Goal: Check status: Check status

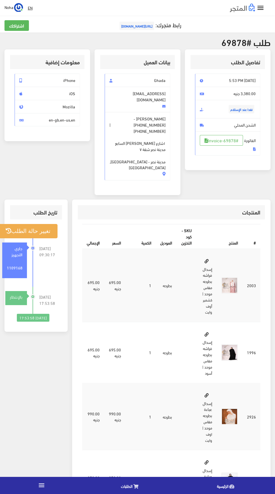
click at [137, 490] on link "الطلبات" at bounding box center [131, 485] width 96 height 14
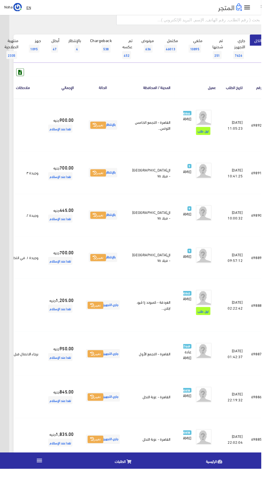
scroll to position [0, -15]
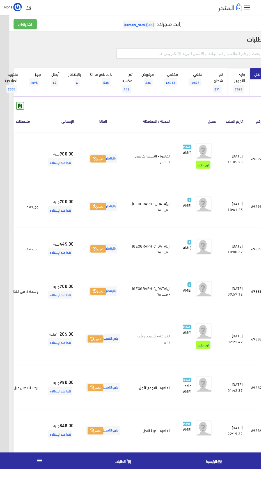
click at [252, 88] on link "جاري التجهيز 7626" at bounding box center [252, 87] width 24 height 30
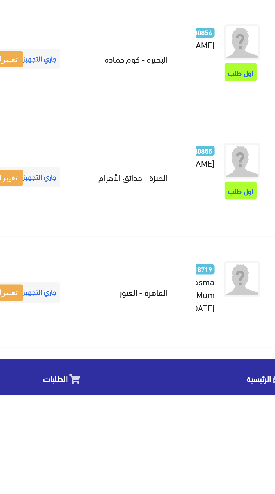
scroll to position [625, -15]
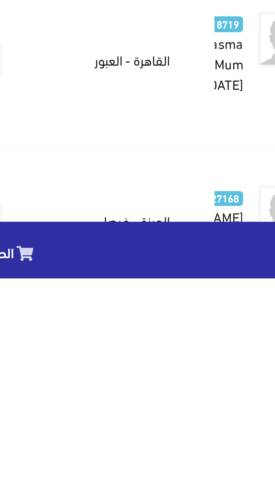
scroll to position [668, -15]
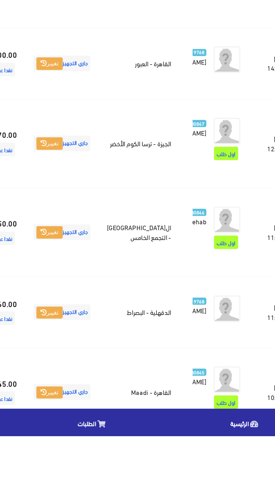
scroll to position [688, -15]
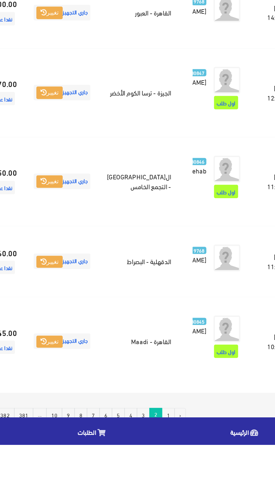
scroll to position [731, -15]
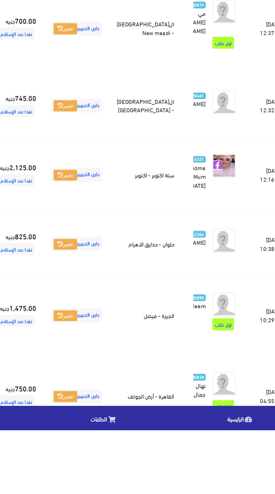
scroll to position [652, -15]
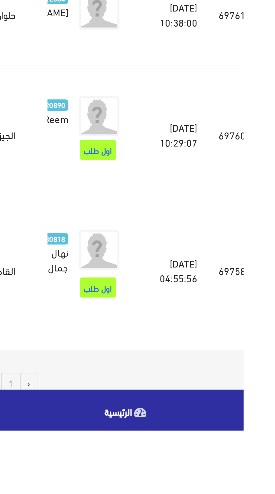
scroll to position [695, -15]
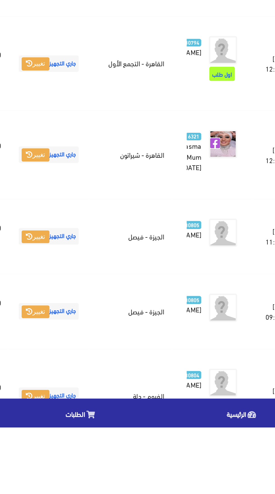
scroll to position [662, -15]
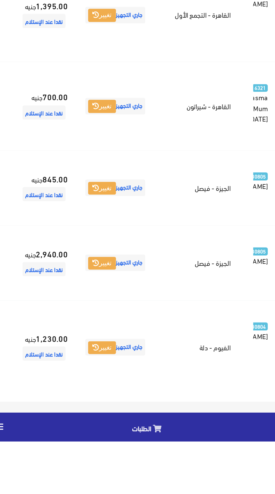
scroll to position [705, -15]
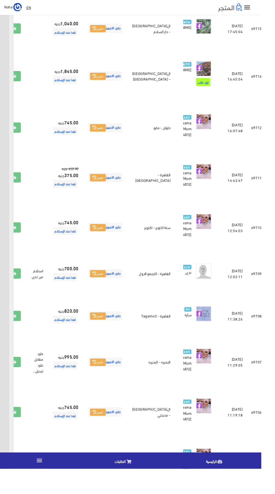
scroll to position [624, -15]
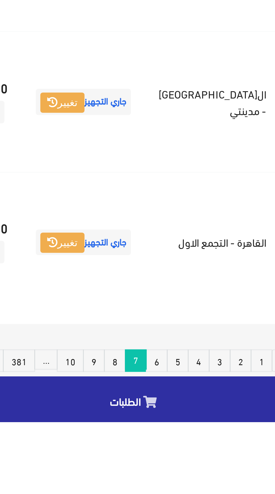
scroll to position [666, -15]
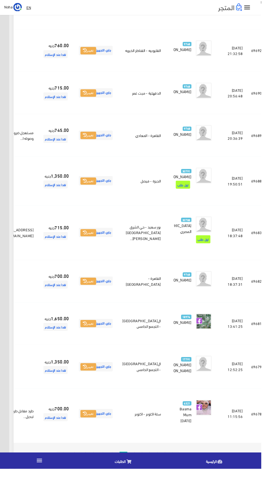
scroll to position [643, -15]
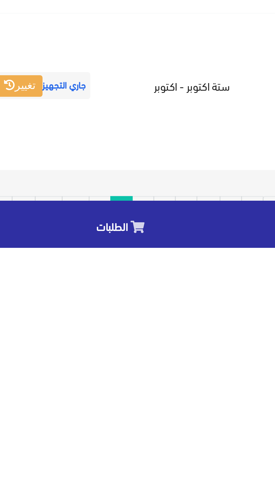
click at [126, 484] on link "9" at bounding box center [122, 479] width 8 height 8
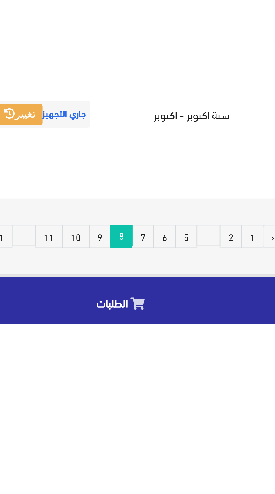
scroll to position [686, -15]
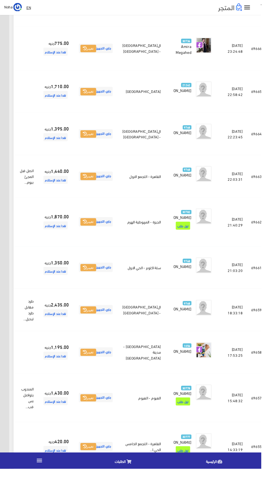
scroll to position [616, -15]
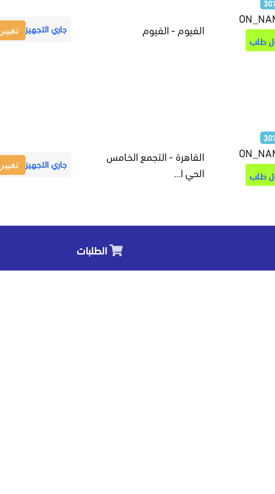
click at [126, 494] on link "10" at bounding box center [121, 497] width 10 height 8
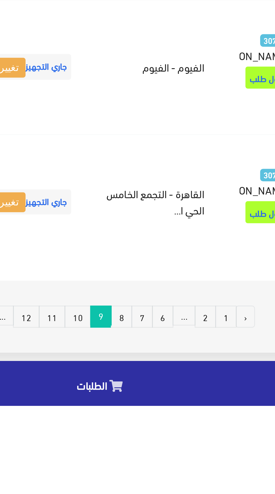
scroll to position [659, -15]
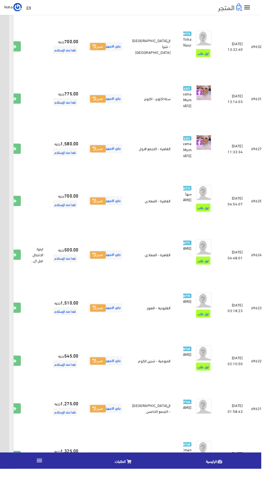
scroll to position [639, -15]
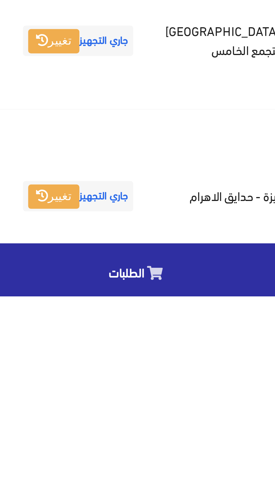
scroll to position [682, -15]
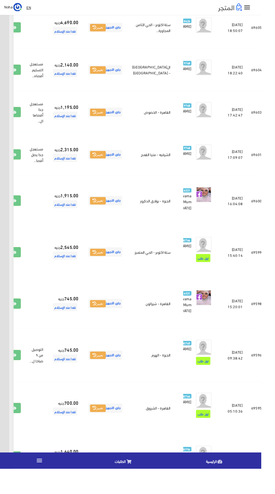
scroll to position [590, -15]
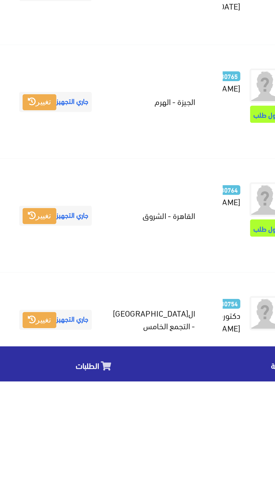
scroll to position [633, -15]
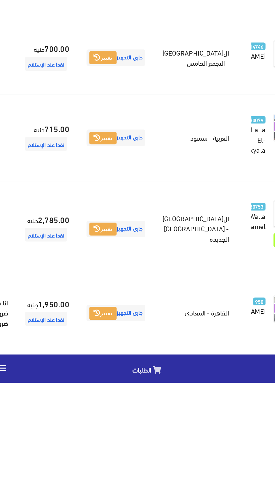
scroll to position [678, -15]
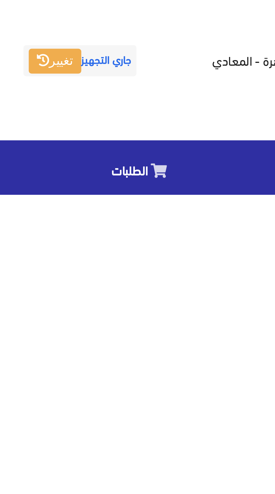
click at [120, 494] on link "13" at bounding box center [115, 492] width 10 height 8
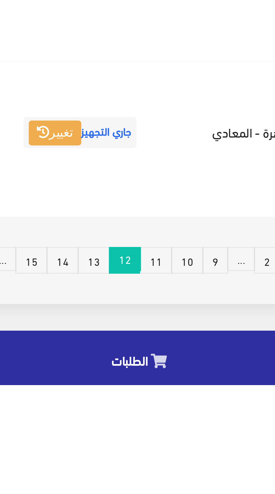
scroll to position [720, -15]
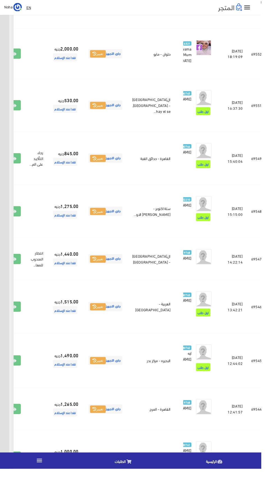
scroll to position [705, -15]
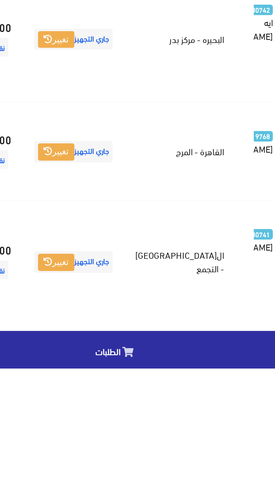
scroll to position [748, -15]
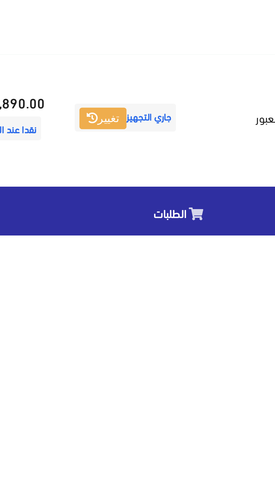
scroll to position [711, -15]
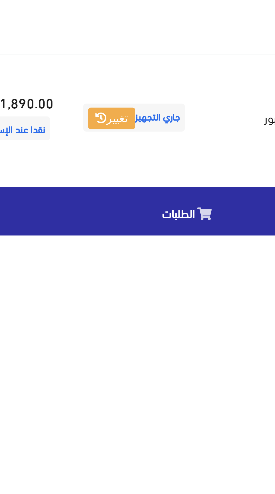
click at [118, 494] on link "15" at bounding box center [113, 493] width 10 height 8
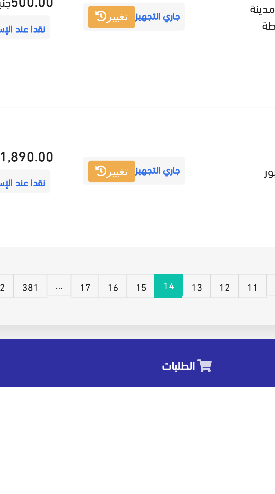
scroll to position [754, -15]
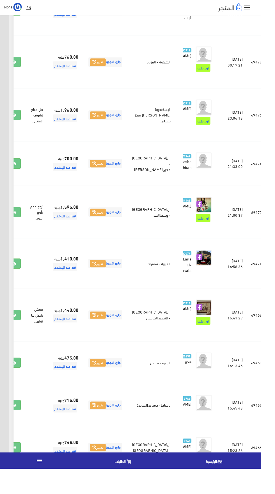
scroll to position [687, -15]
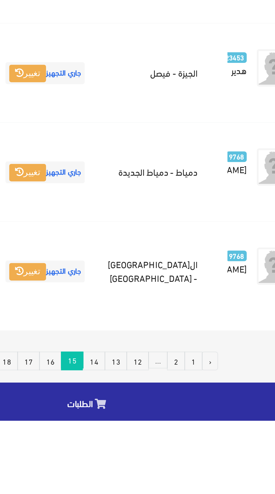
scroll to position [730, -15]
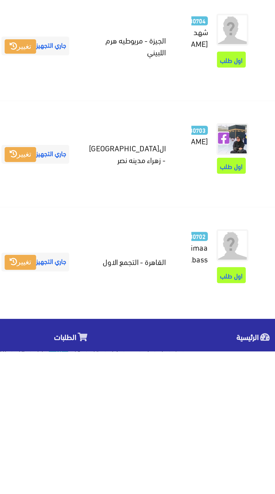
scroll to position [672, -15]
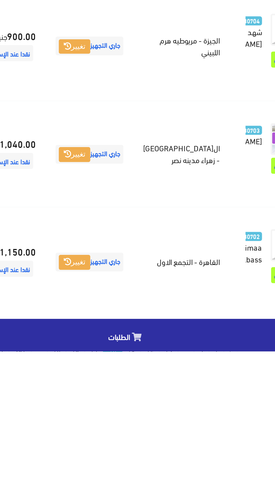
click at [118, 494] on link "17" at bounding box center [113, 494] width 10 height 8
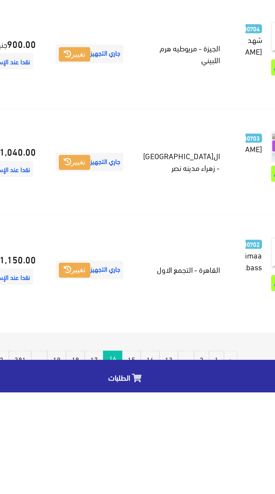
scroll to position [714, -15]
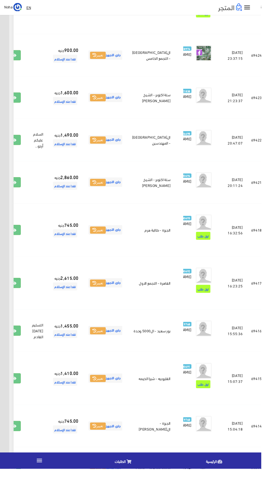
scroll to position [612, -15]
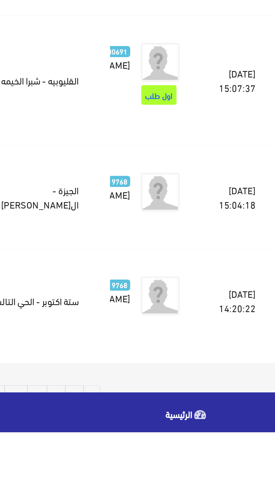
scroll to position [654, -15]
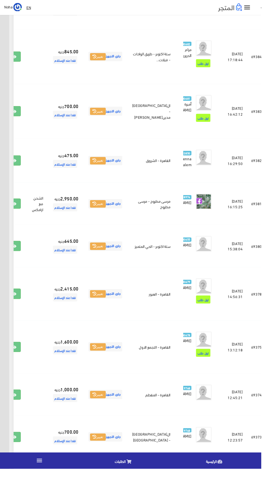
scroll to position [610, -15]
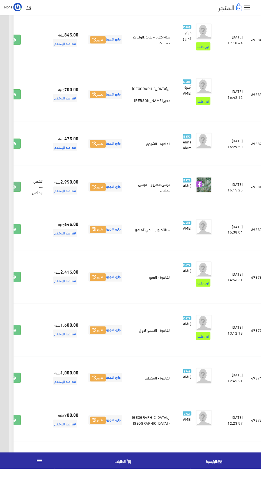
click at [17, 199] on icon at bounding box center [14, 197] width 5 height 4
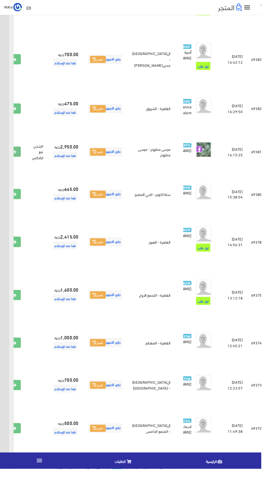
scroll to position [652, -15]
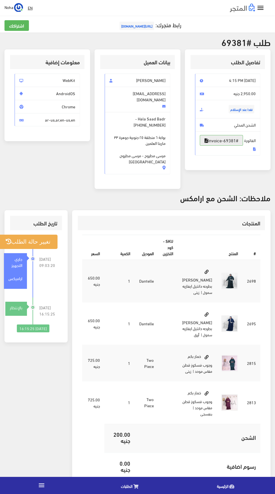
click at [224, 146] on link "#Invoice-69381" at bounding box center [221, 140] width 43 height 11
click at [31, 235] on button "تغيير حالة الطلب" at bounding box center [28, 242] width 59 height 14
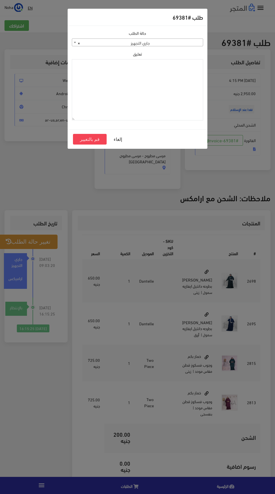
click at [108, 42] on span "× جاري التجهيز" at bounding box center [137, 43] width 131 height 8
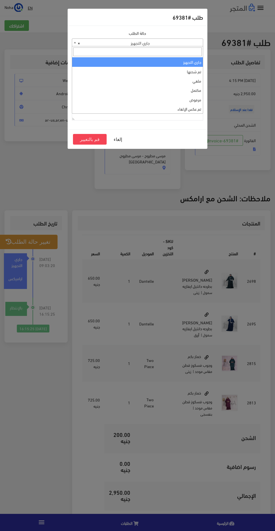
select select "4"
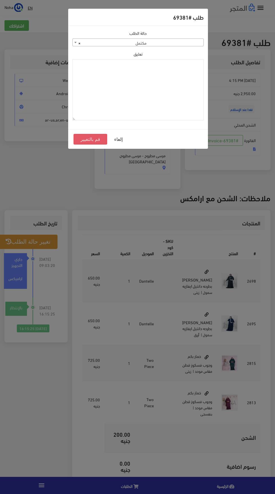
click at [87, 139] on button "قم بالتغيير" at bounding box center [91, 139] width 34 height 11
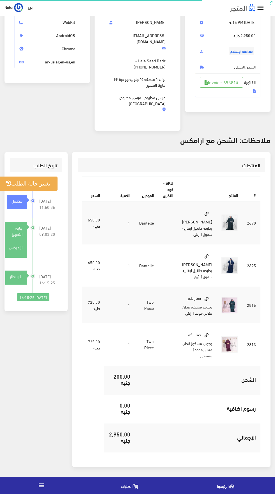
scroll to position [145, 0]
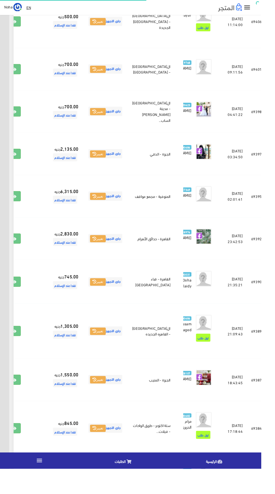
scroll to position [0, -15]
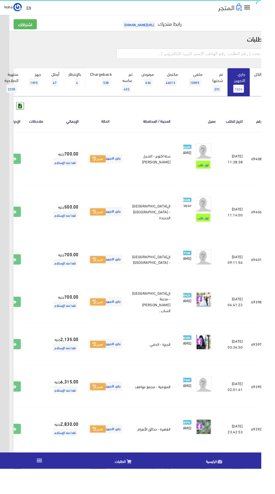
click at [82, 86] on span "4" at bounding box center [81, 87] width 5 height 8
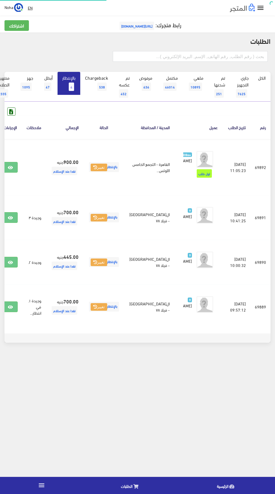
scroll to position [0, -15]
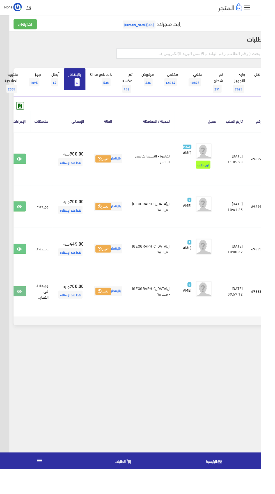
click at [28, 312] on link at bounding box center [20, 307] width 15 height 11
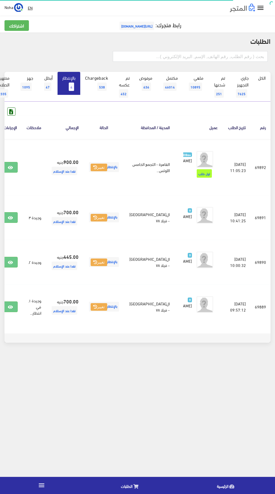
scroll to position [0, -15]
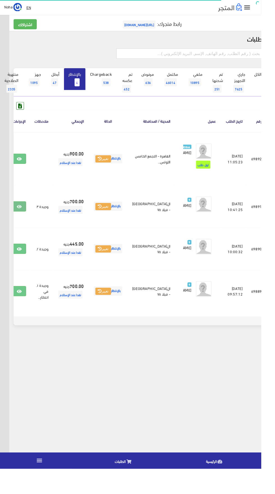
click at [23, 220] on icon at bounding box center [20, 218] width 5 height 4
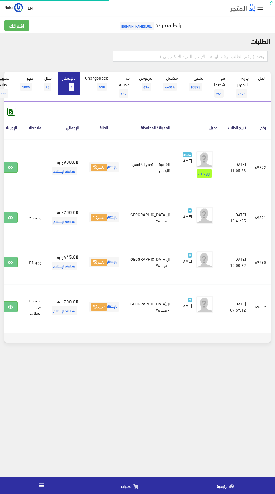
scroll to position [0, -15]
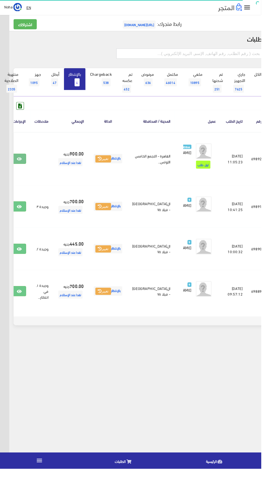
click at [23, 170] on icon at bounding box center [20, 167] width 5 height 4
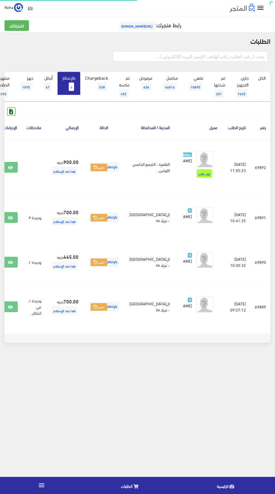
scroll to position [0, -15]
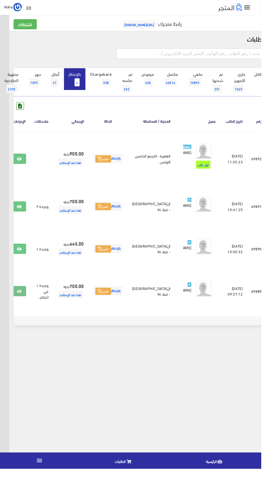
click at [28, 312] on link at bounding box center [20, 307] width 15 height 11
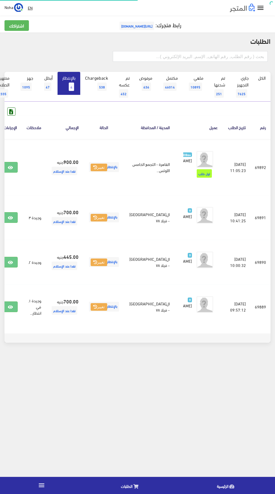
scroll to position [0, -15]
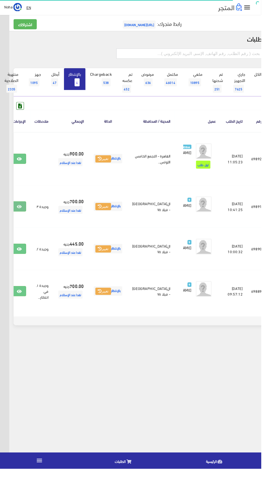
click at [23, 220] on icon at bounding box center [20, 218] width 5 height 4
click at [23, 170] on icon at bounding box center [20, 167] width 5 height 4
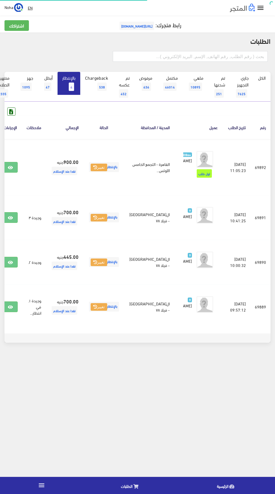
scroll to position [0, -15]
